Goal: Task Accomplishment & Management: Use online tool/utility

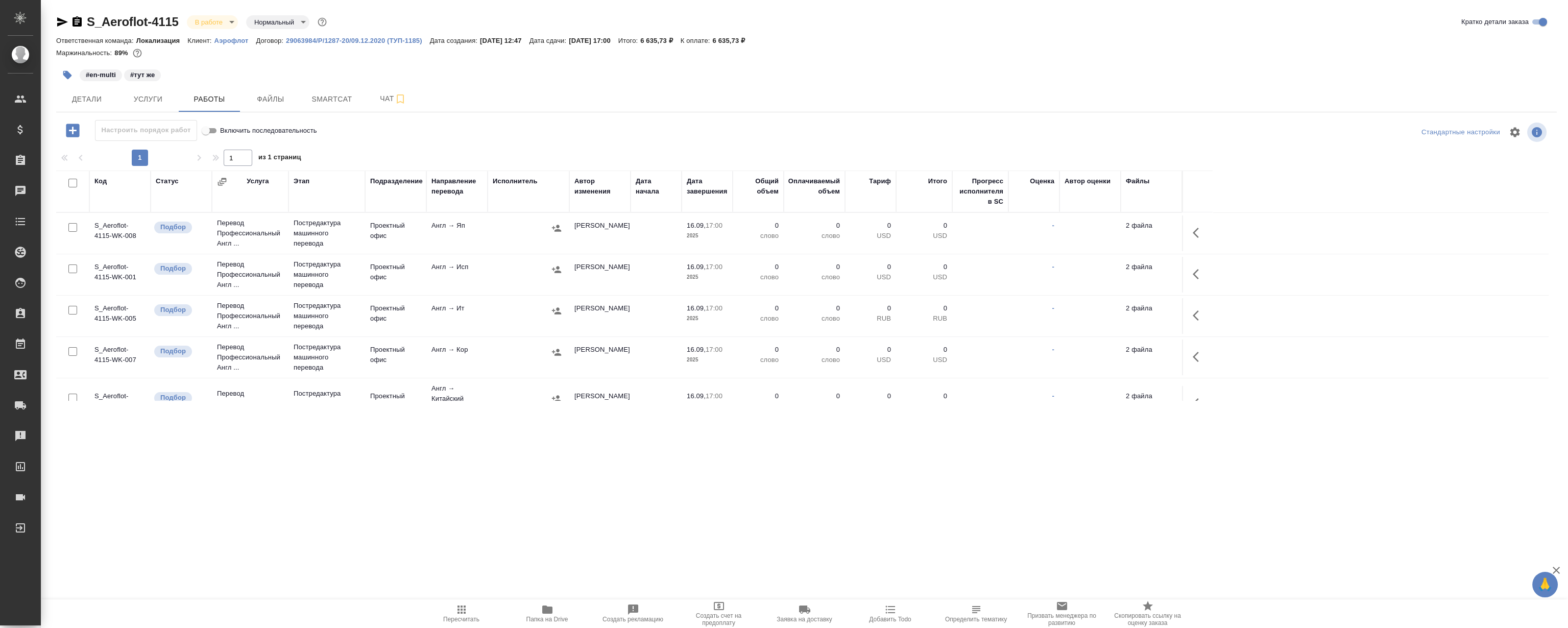
scroll to position [189, 0]
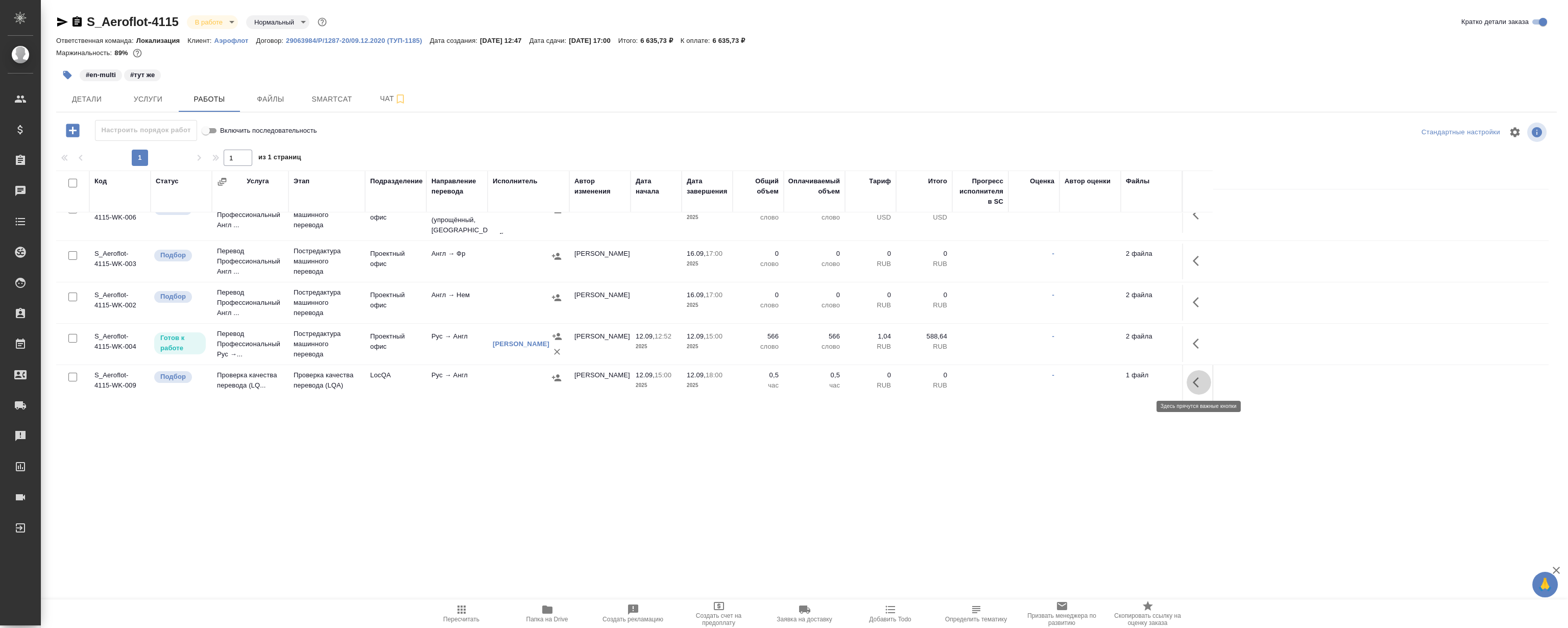
click at [1200, 373] on button "button" at bounding box center [1198, 383] width 24 height 24
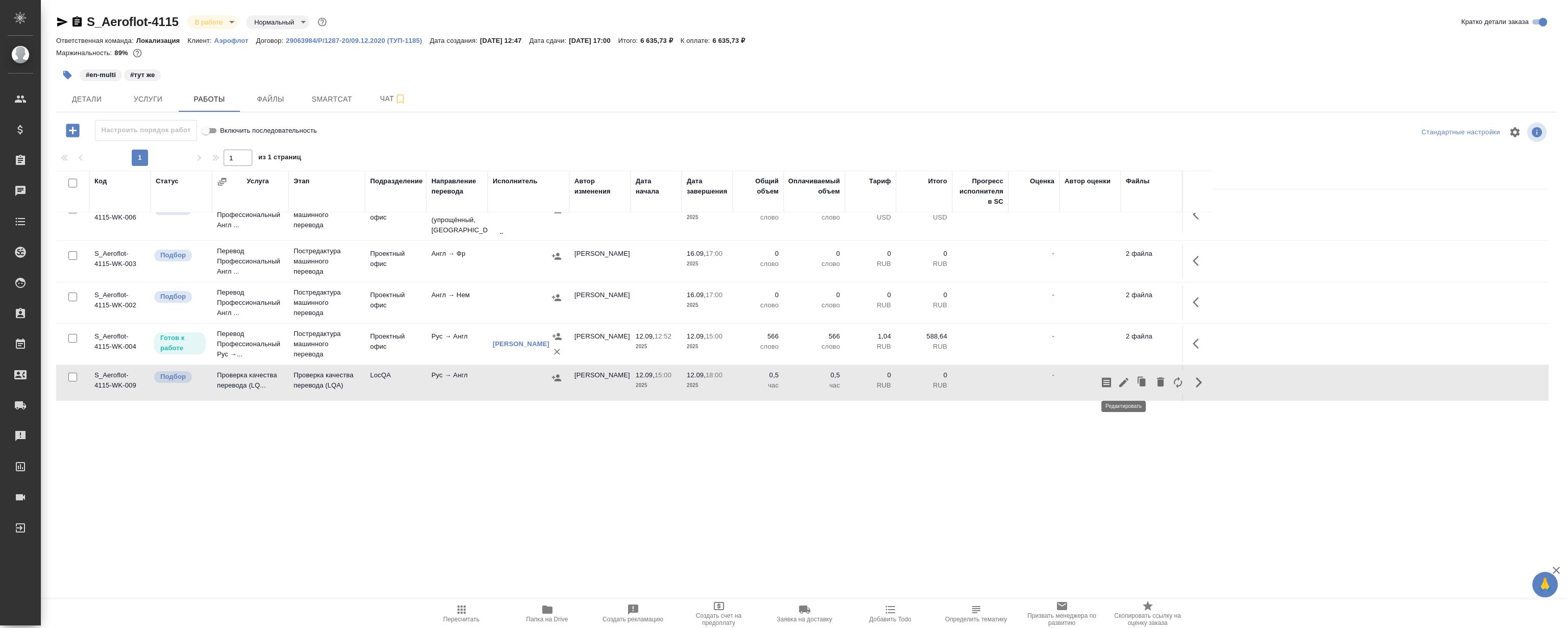
click at [1119, 387] on icon "button" at bounding box center [1124, 383] width 12 height 12
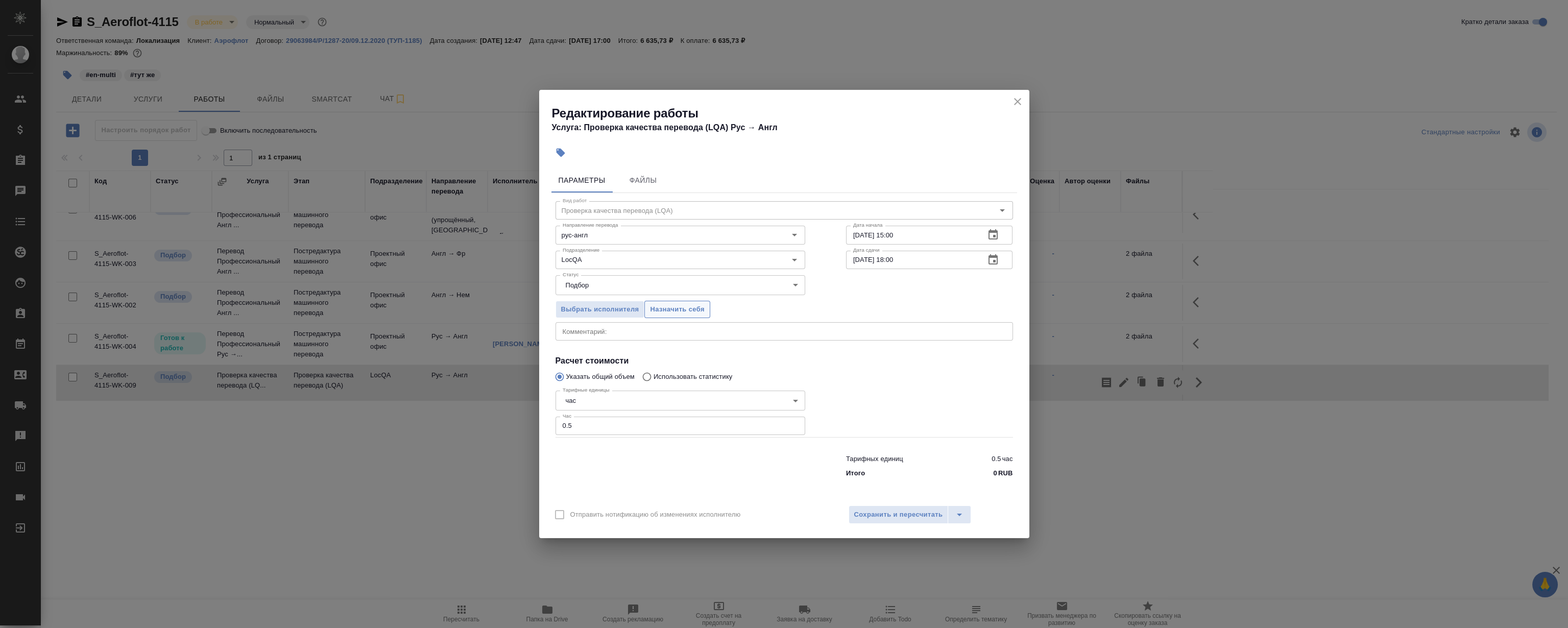
click at [689, 314] on span "Назначить себя" at bounding box center [677, 310] width 54 height 12
click at [1012, 103] on icon "close" at bounding box center [1018, 102] width 12 height 12
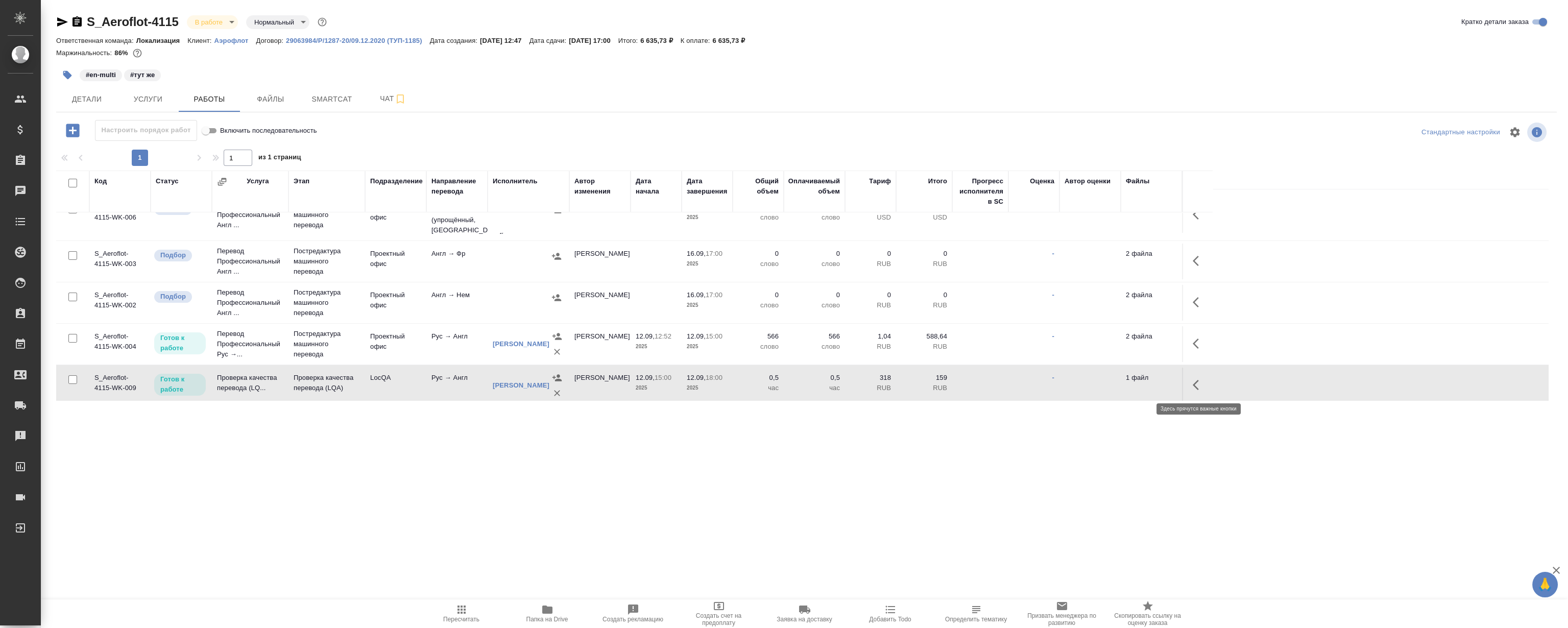
click at [1197, 386] on icon "button" at bounding box center [1195, 385] width 6 height 10
click at [1124, 379] on icon "button" at bounding box center [1124, 385] width 12 height 12
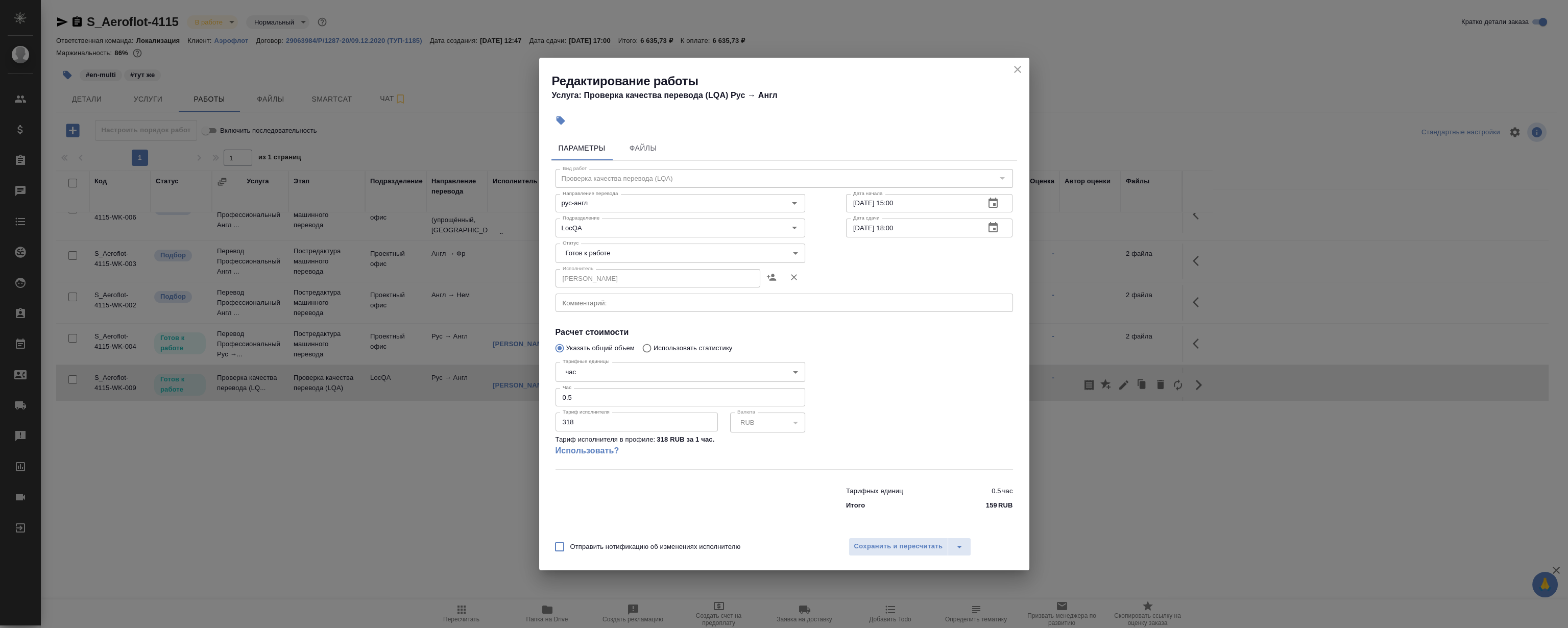
drag, startPoint x: 614, startPoint y: 371, endPoint x: 610, endPoint y: 377, distance: 7.2
drag, startPoint x: 610, startPoint y: 377, endPoint x: 582, endPoint y: 399, distance: 35.6
click at [582, 399] on input "0.5" at bounding box center [680, 396] width 250 height 18
drag, startPoint x: 597, startPoint y: 398, endPoint x: 394, endPoint y: 401, distance: 203.0
click at [394, 401] on div "Редактирование работы Услуга: Проверка качества перевода (LQA) Рус → Англ Парам…" at bounding box center [784, 314] width 1568 height 628
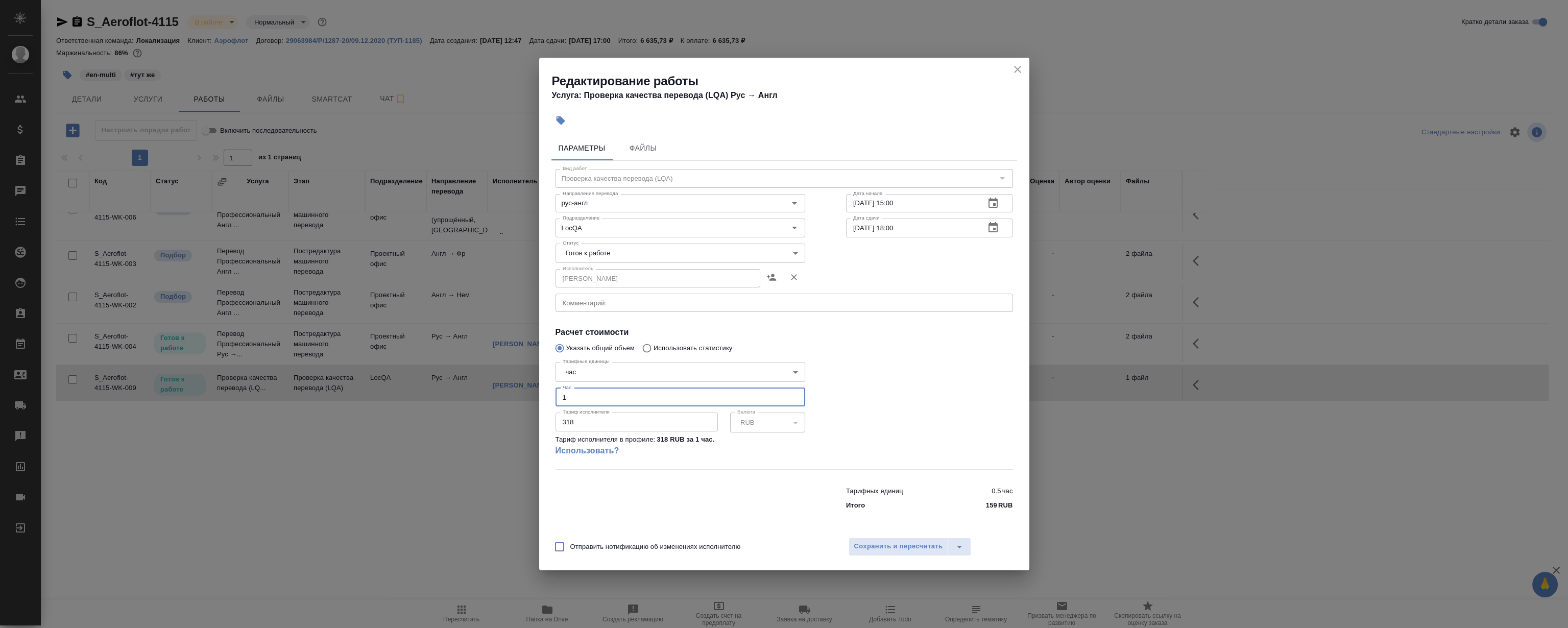
type input "1"
click at [605, 245] on body "🙏 .cls-1 fill:#fff; AWATERA [PERSON_NAME] Клиенты Спецификации Заказы 0 Чаты To…" at bounding box center [784, 314] width 1568 height 628
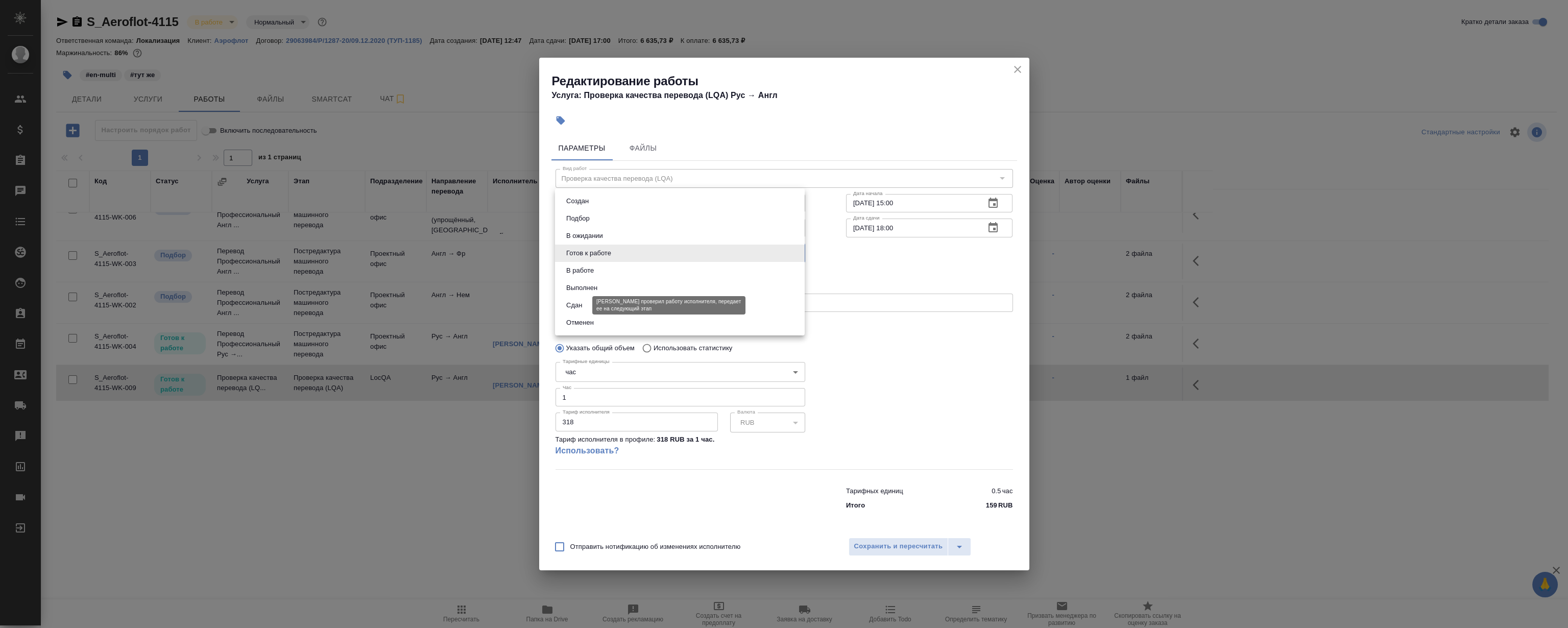
click at [585, 303] on button "Сдан" at bounding box center [573, 305] width 22 height 11
type input "closed"
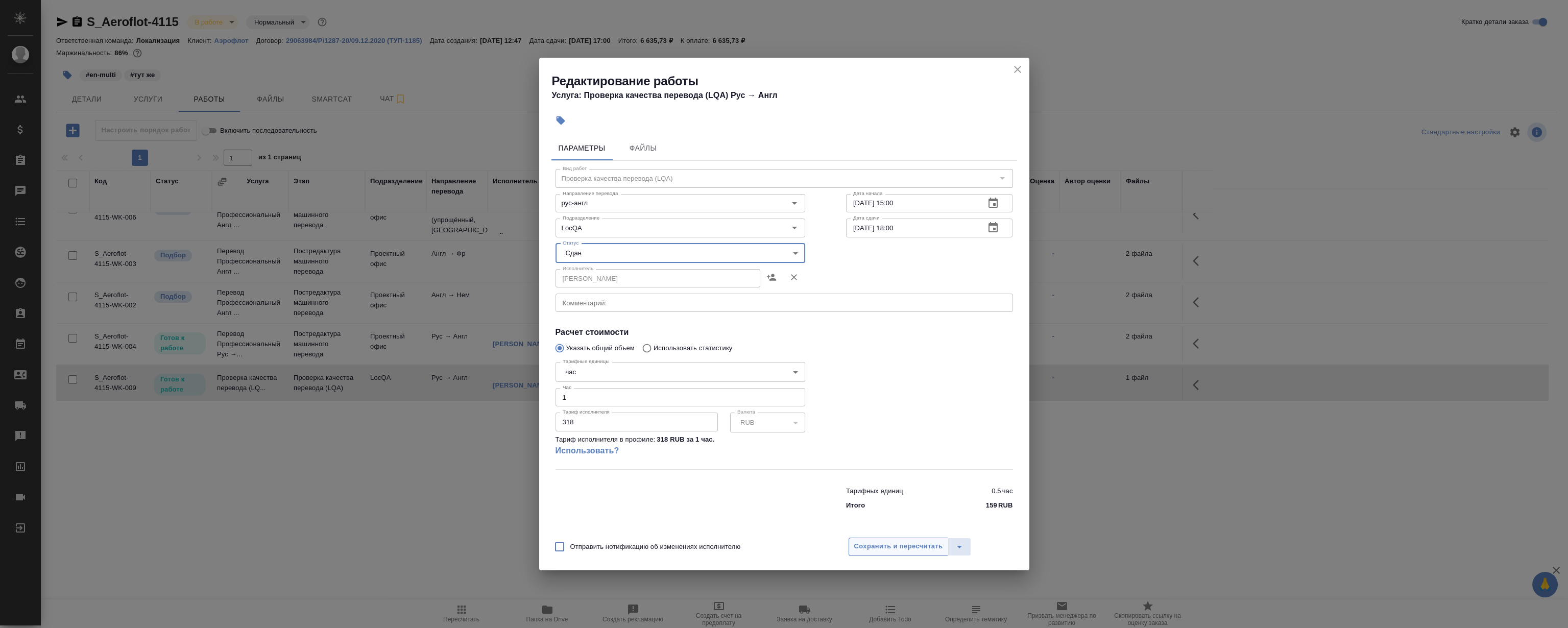
click at [908, 555] on button "Сохранить и пересчитать" at bounding box center [899, 547] width 100 height 18
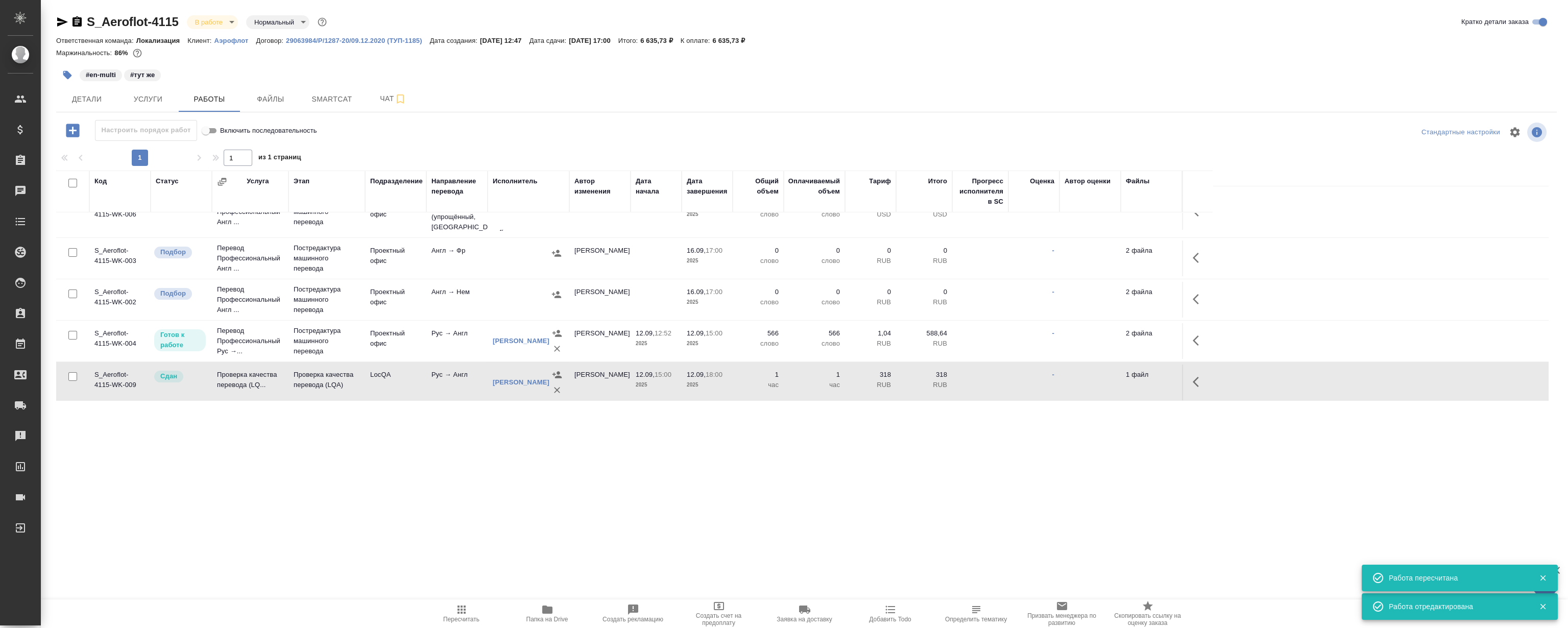
scroll to position [194, 0]
click at [57, 16] on icon "button" at bounding box center [62, 22] width 12 height 12
